Goal: Transaction & Acquisition: Purchase product/service

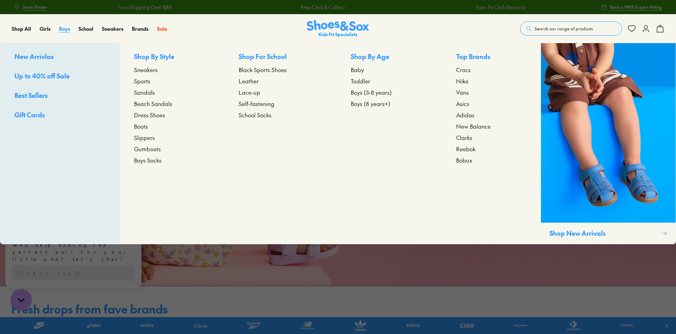
click at [65, 30] on span "Boys" at bounding box center [64, 28] width 11 height 7
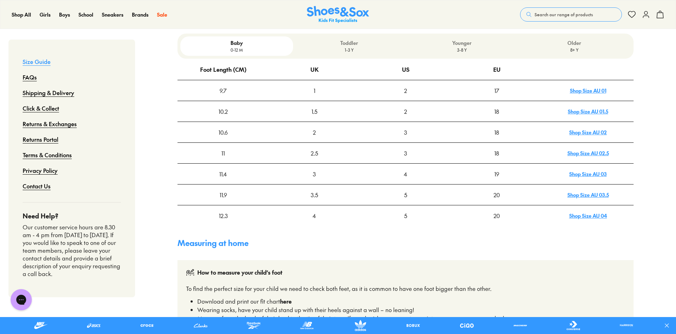
scroll to position [212, 0]
click at [345, 41] on p "Toddler" at bounding box center [349, 42] width 107 height 7
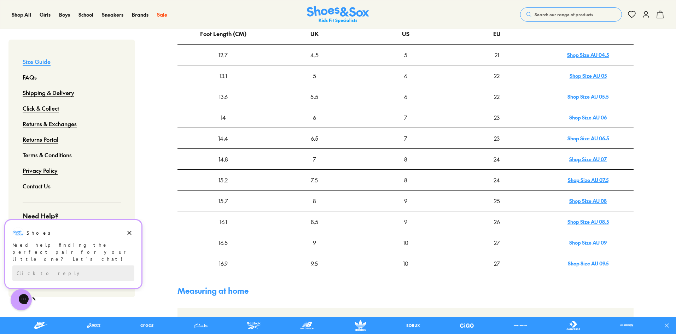
scroll to position [71, 0]
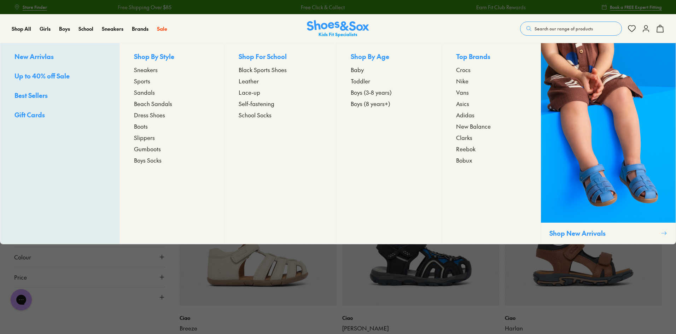
click at [366, 82] on span "Toddler" at bounding box center [360, 81] width 19 height 8
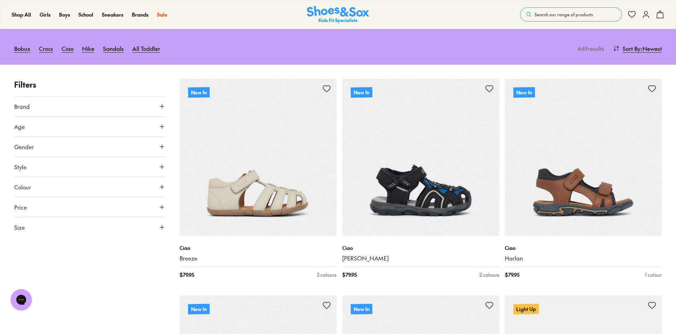
scroll to position [71, 0]
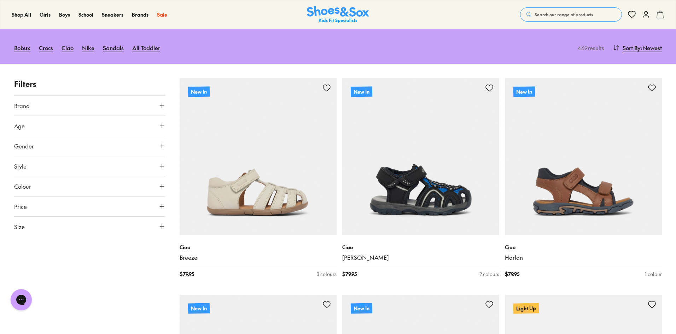
click at [115, 226] on button "Size" at bounding box center [89, 227] width 151 height 20
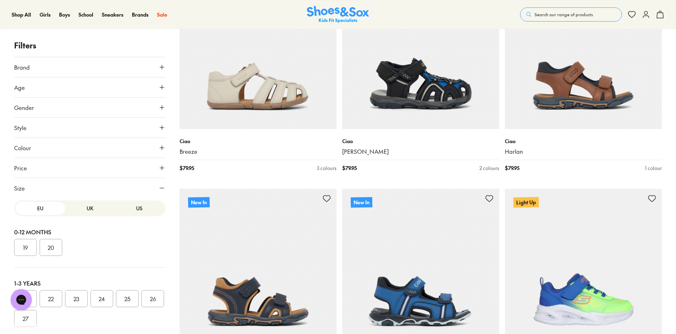
scroll to position [0, 0]
click at [131, 207] on button "US" at bounding box center [139, 208] width 49 height 13
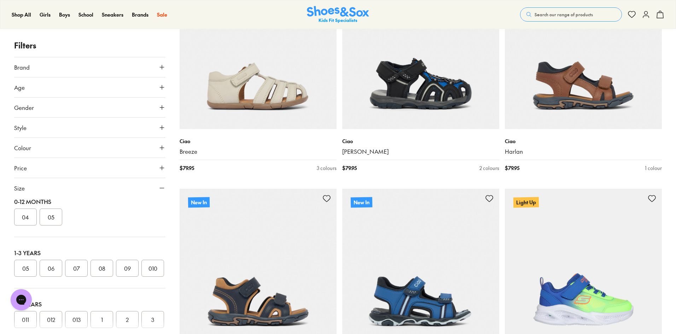
scroll to position [71, 0]
click at [57, 230] on button "06" at bounding box center [51, 228] width 23 height 17
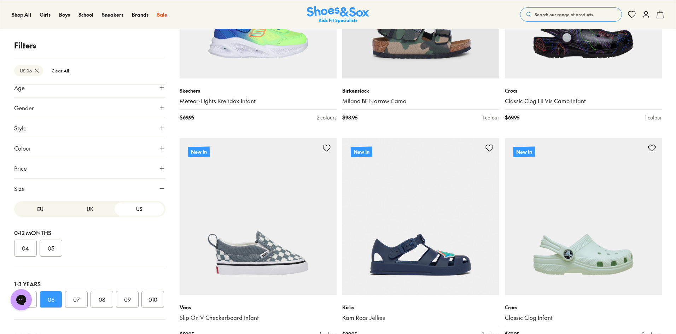
click at [41, 208] on button "EU" at bounding box center [40, 209] width 49 height 13
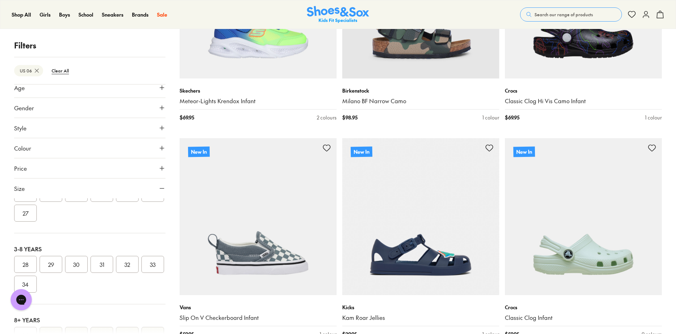
scroll to position [71, 0]
click at [57, 232] on button "22" at bounding box center [51, 228] width 23 height 17
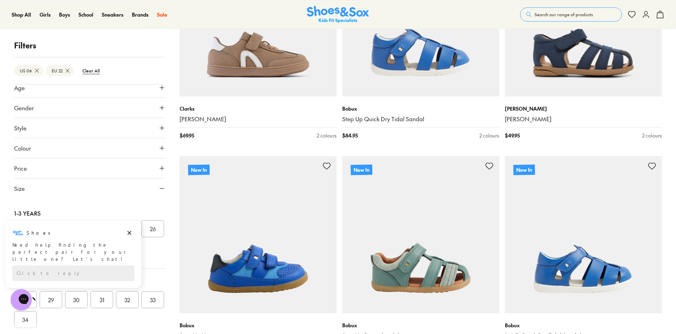
scroll to position [1783, 0]
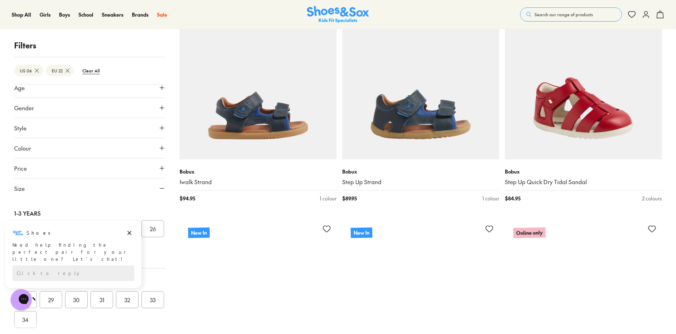
scroll to position [2419, 0]
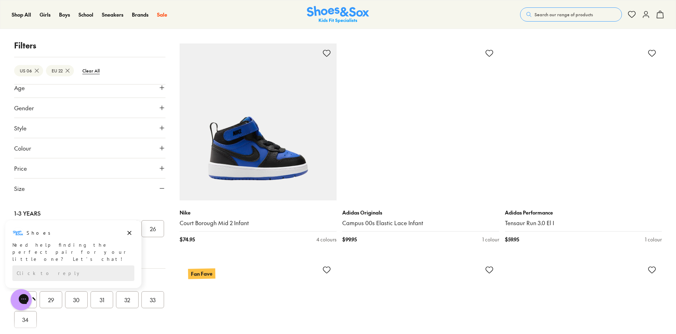
scroll to position [4787, 0]
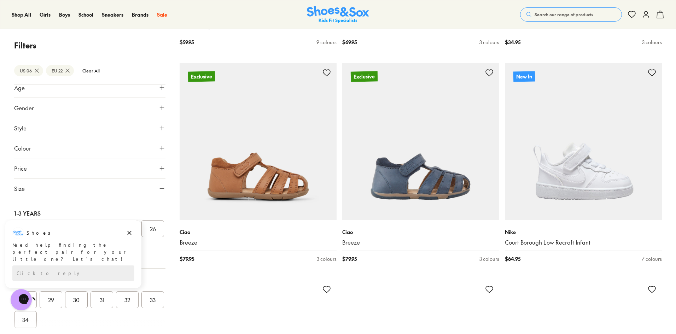
scroll to position [6979, 0]
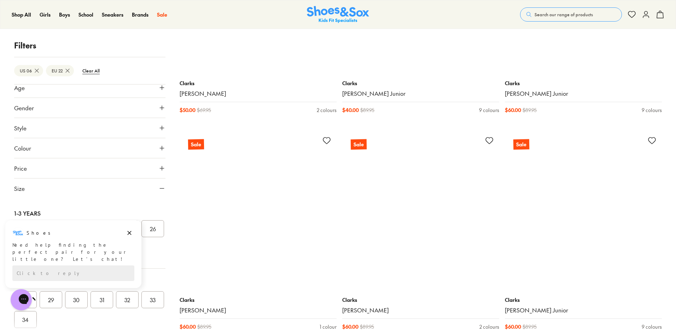
scroll to position [9595, 0]
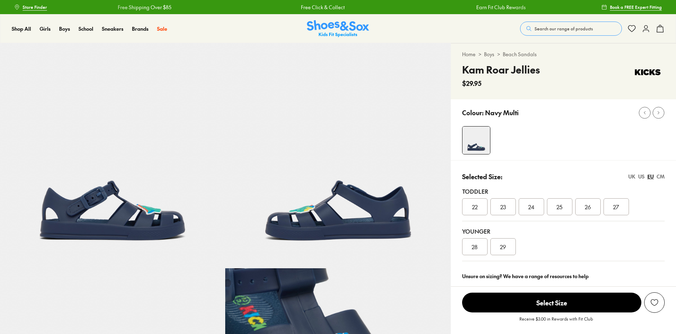
select select "*"
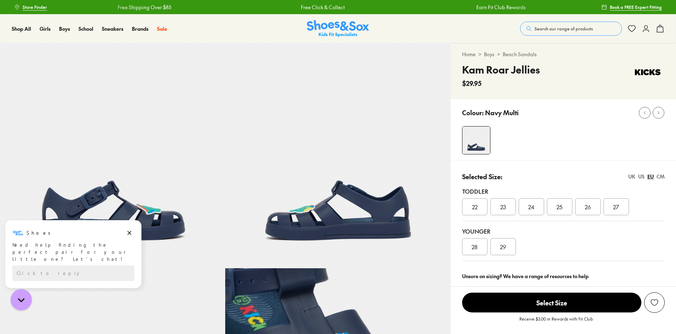
click at [473, 205] on span "22" at bounding box center [475, 207] width 6 height 8
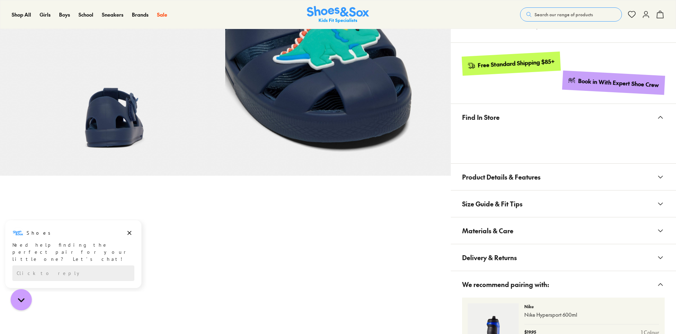
scroll to position [389, 0]
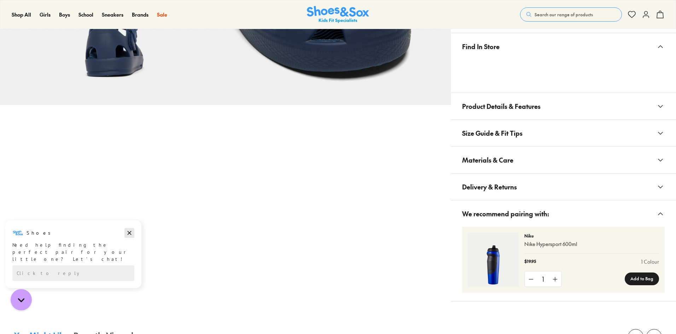
click at [130, 232] on icon "Dismiss campaign" at bounding box center [130, 233] width 4 height 4
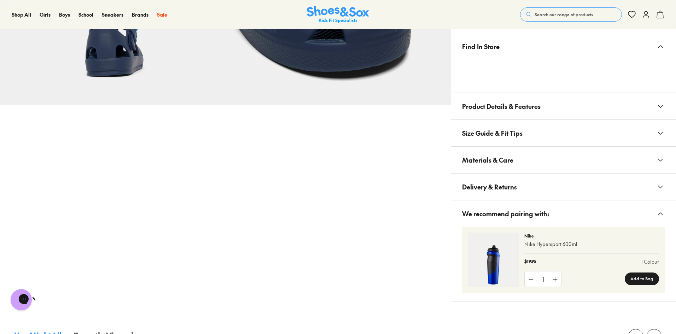
click at [484, 110] on span "Product Details & Features" at bounding box center [501, 106] width 78 height 21
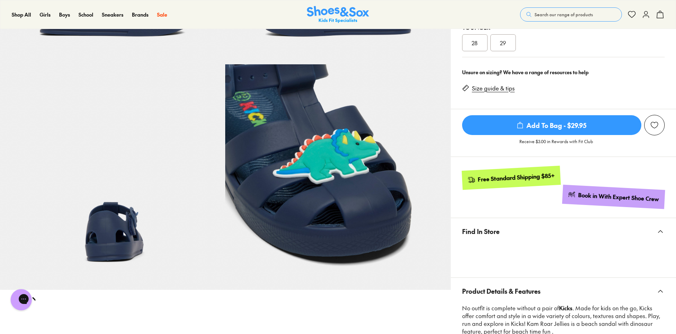
scroll to position [106, 0]
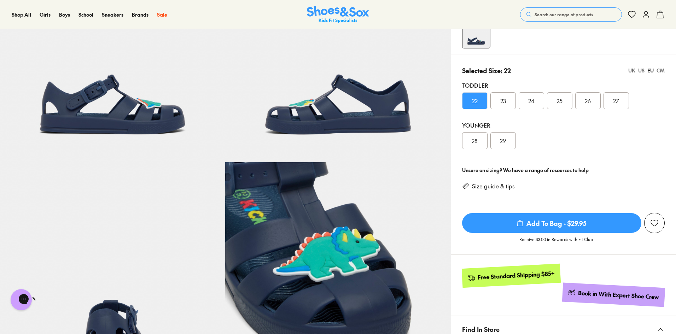
click at [334, 101] on img at bounding box center [337, 49] width 225 height 225
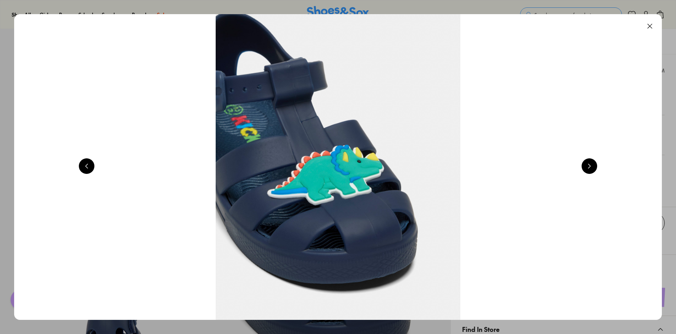
scroll to position [0, 1301]
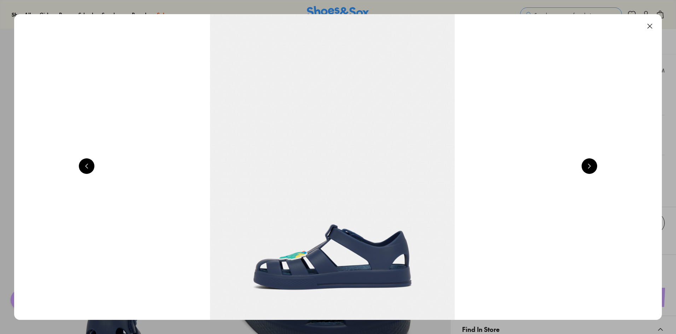
click at [653, 26] on button at bounding box center [650, 26] width 16 height 16
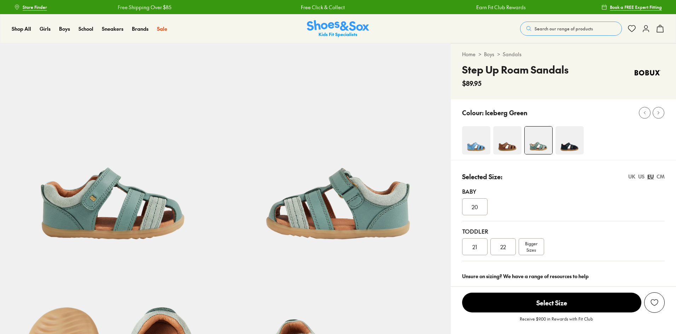
select select "*"
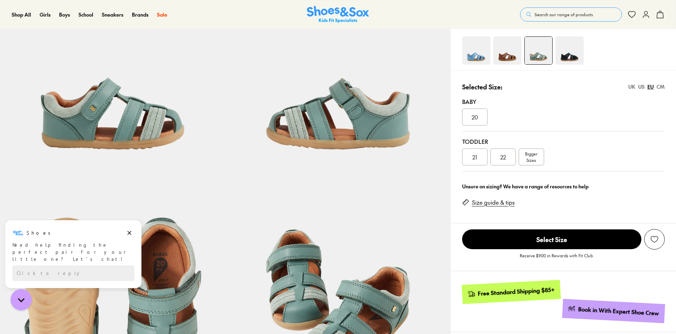
scroll to position [106, 0]
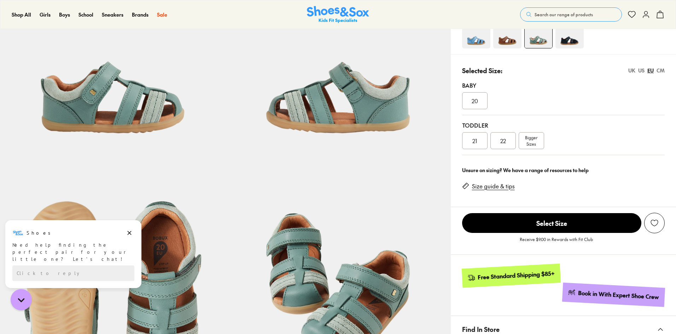
click at [499, 139] on div "22" at bounding box center [502, 140] width 25 height 17
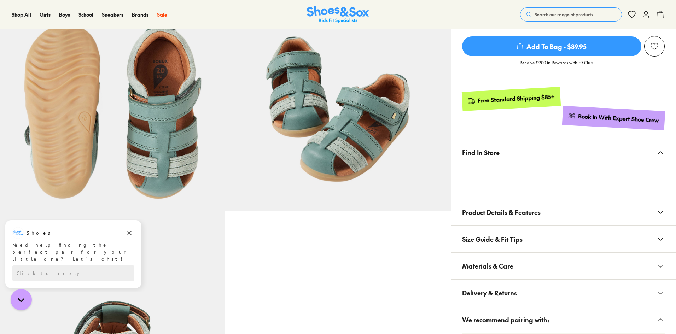
click at [527, 218] on span "Product Details & Features" at bounding box center [501, 212] width 78 height 21
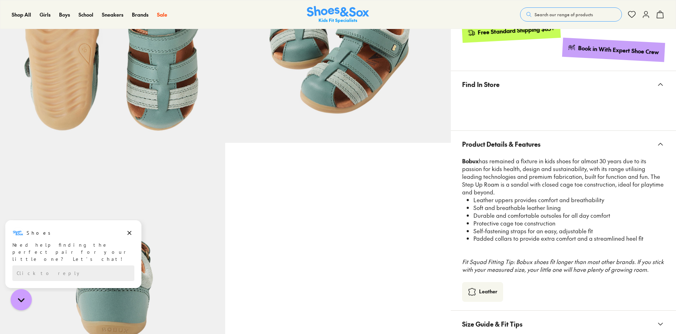
scroll to position [283, 0]
